Goal: Check status

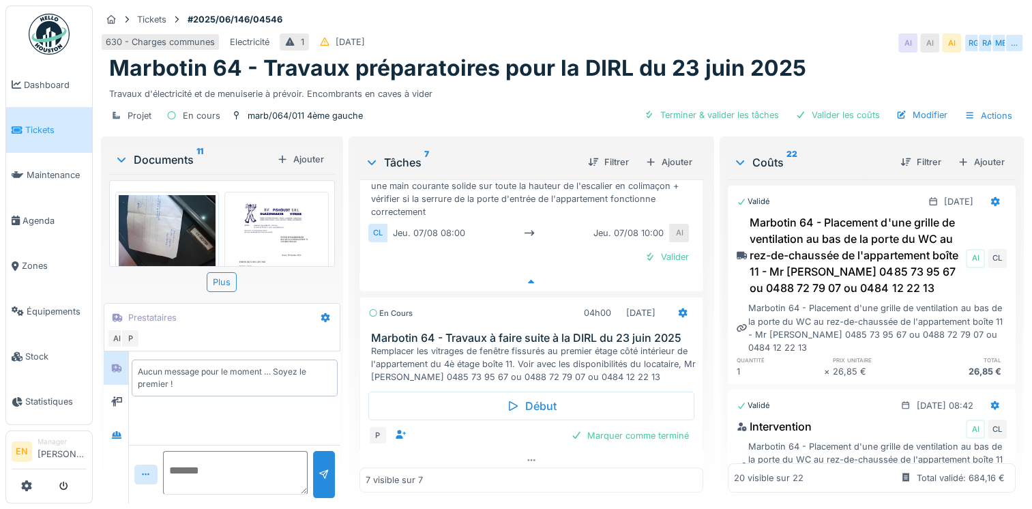
scroll to position [739, 0]
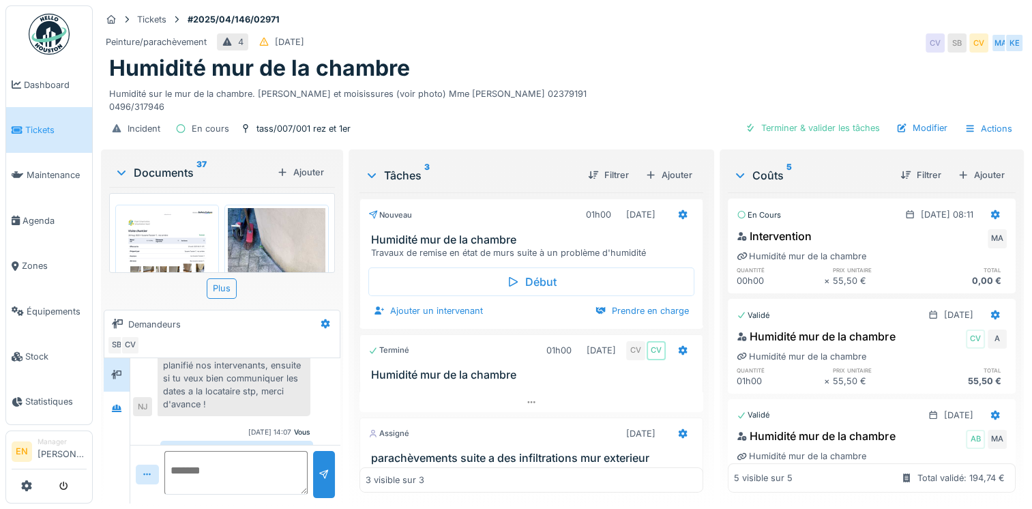
scroll to position [10, 0]
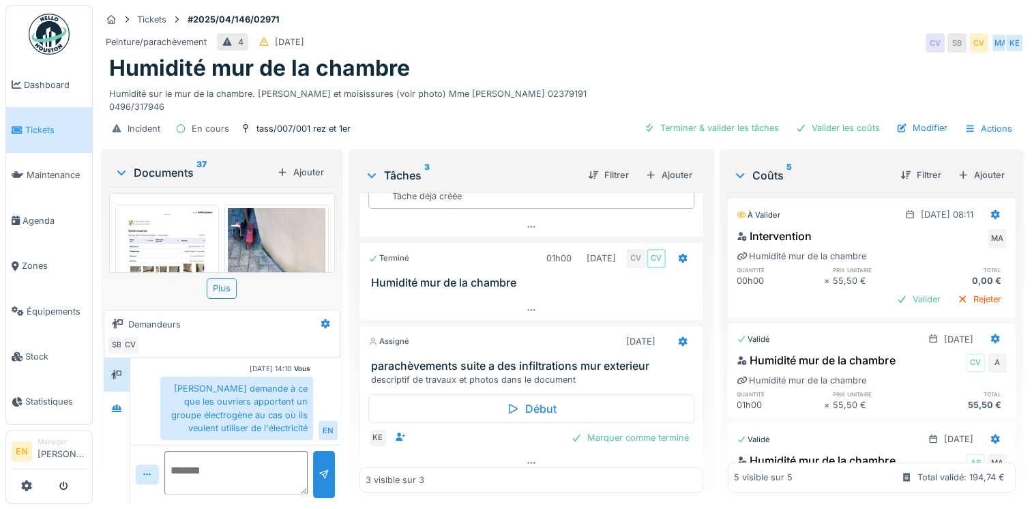
scroll to position [105, 0]
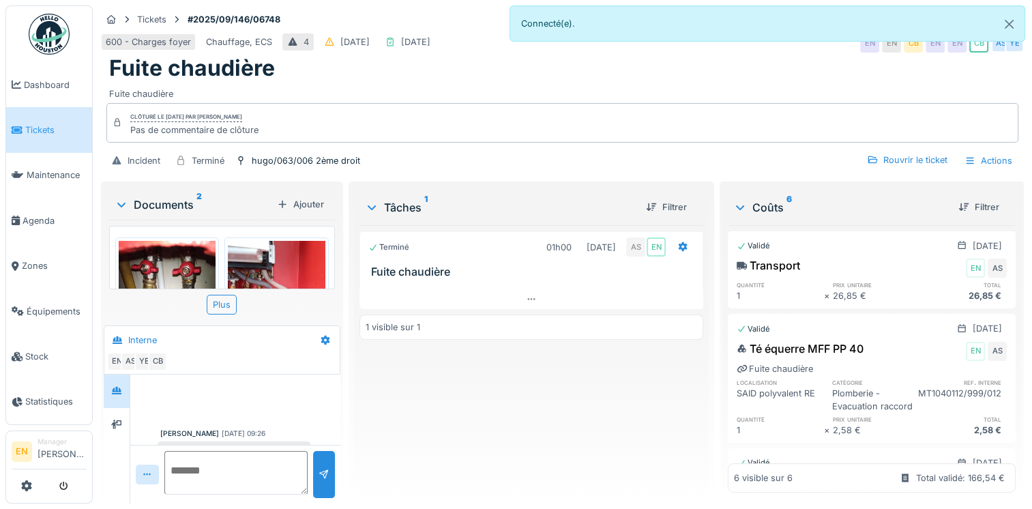
scroll to position [253, 0]
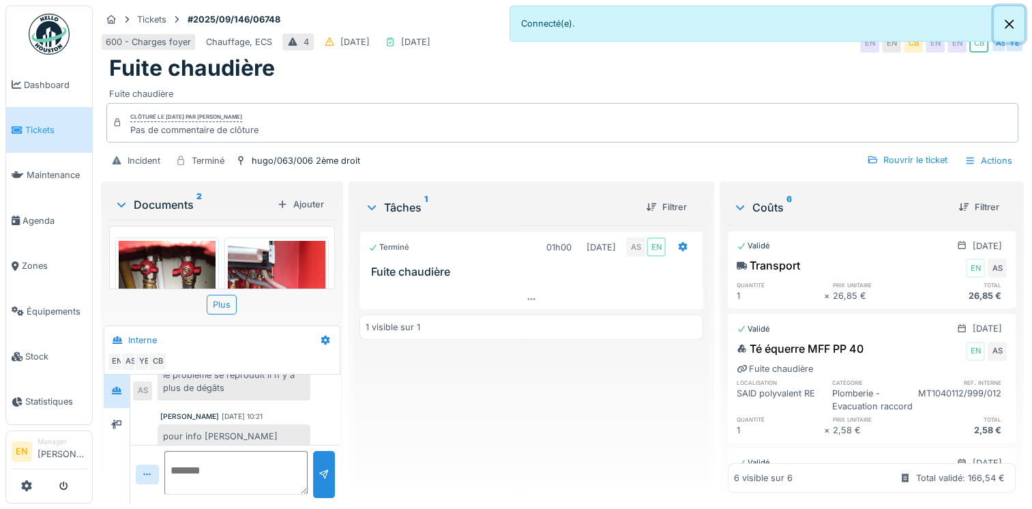
click at [1012, 20] on button "Close" at bounding box center [1009, 24] width 31 height 36
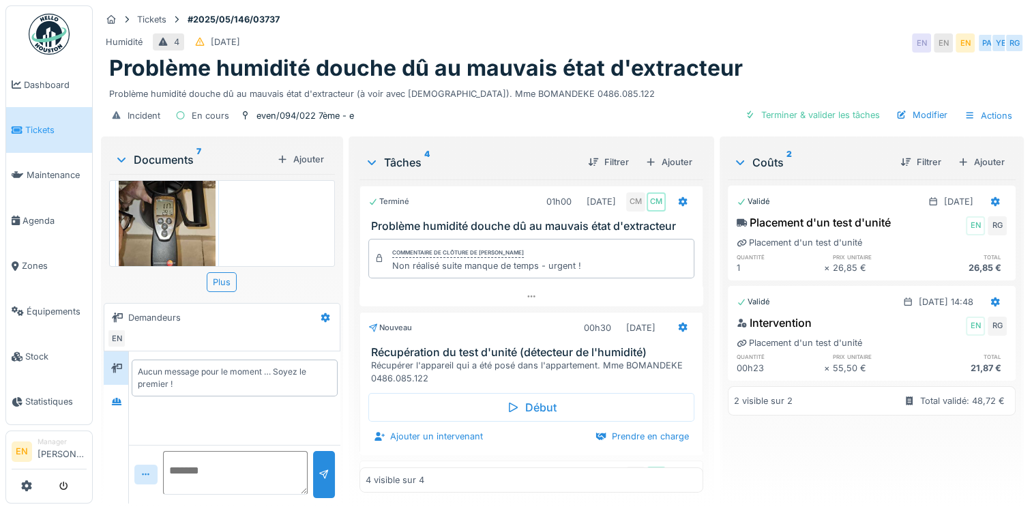
scroll to position [709, 0]
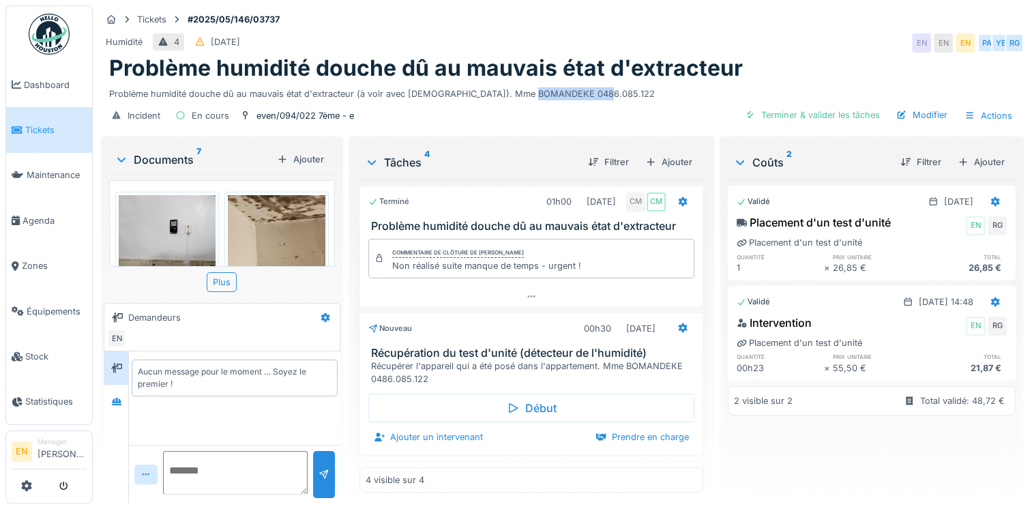
drag, startPoint x: 529, startPoint y: 91, endPoint x: 588, endPoint y: 97, distance: 59.6
click at [588, 97] on div "Problème humidité douche dû au mauvais état d'extracteur (à voir avec [DEMOGRAP…" at bounding box center [562, 91] width 906 height 18
drag, startPoint x: 588, startPoint y: 97, endPoint x: 564, endPoint y: 95, distance: 24.6
copy div "0486.085.122"
click at [606, 113] on div "Incident En cours even/094/022 7ème - e Terminer & valider les tâches Modifier …" at bounding box center [562, 115] width 923 height 31
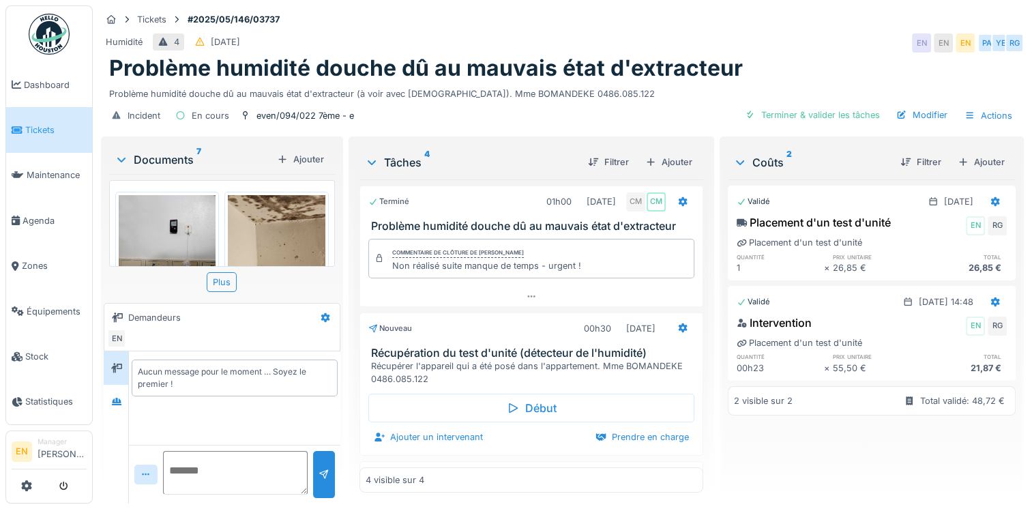
click at [604, 116] on div "Incident En cours even/094/022 7ème - e Terminer & valider les tâches Modifier …" at bounding box center [562, 115] width 923 height 31
